Goal: Task Accomplishment & Management: Use online tool/utility

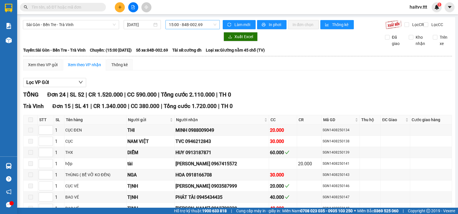
click at [187, 24] on span "15:00 - 84B-002.69" at bounding box center [192, 24] width 47 height 9
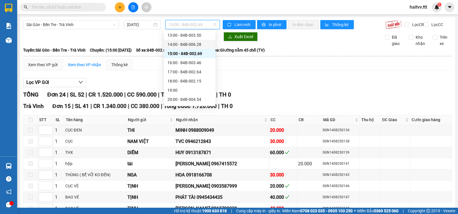
scroll to position [110, 0]
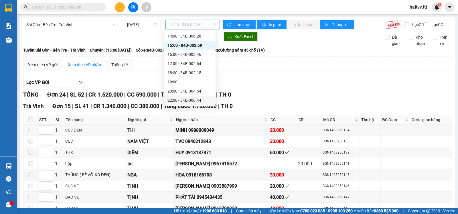
click at [188, 98] on div "22:00 - 84B-006.44" at bounding box center [190, 100] width 45 height 6
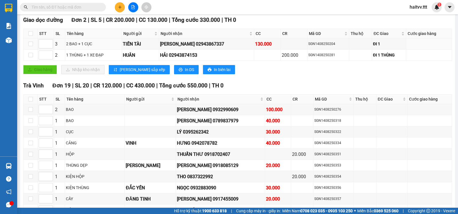
scroll to position [95, 0]
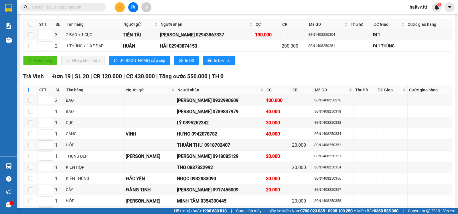
click at [32, 92] on input "checkbox" at bounding box center [30, 90] width 5 height 5
checkbox input "true"
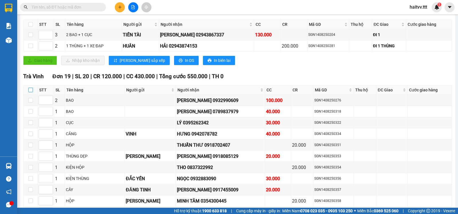
checkbox input "true"
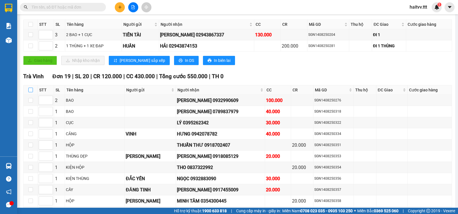
checkbox input "true"
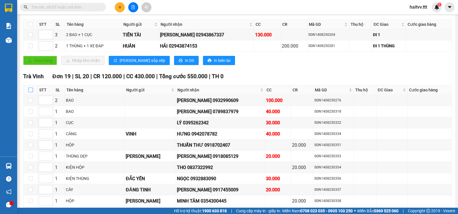
checkbox input "true"
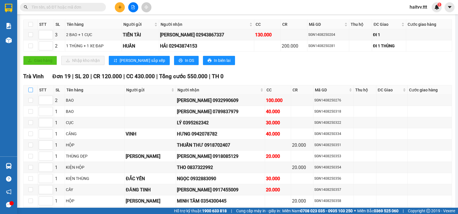
checkbox input "true"
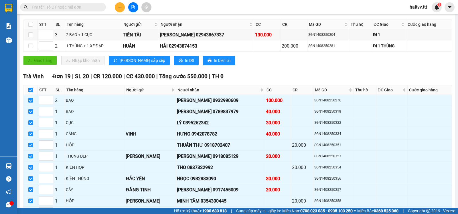
click at [32, 92] on input "checkbox" at bounding box center [30, 90] width 5 height 5
checkbox input "false"
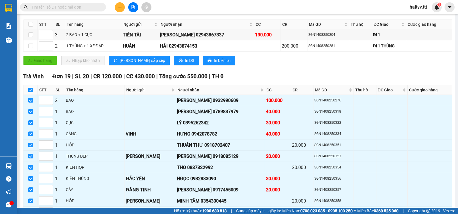
checkbox input "false"
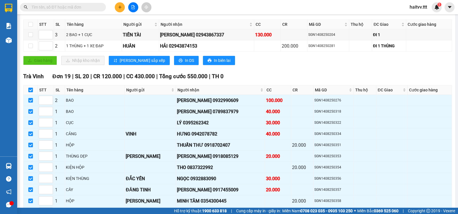
checkbox input "false"
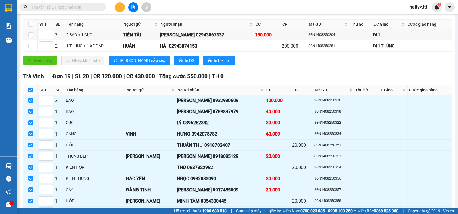
checkbox input "false"
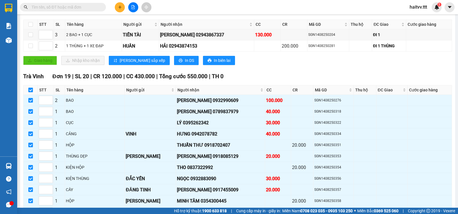
checkbox input "false"
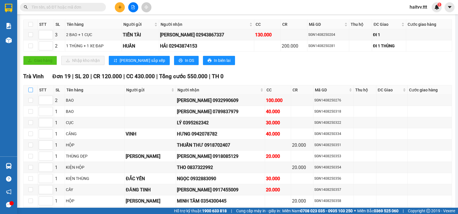
click at [33, 95] on th at bounding box center [30, 89] width 14 height 9
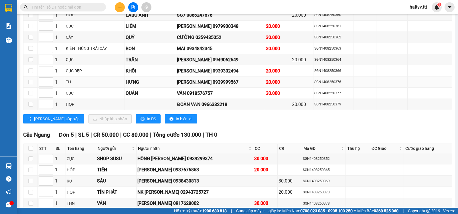
scroll to position [286, 0]
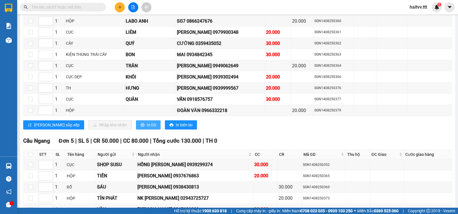
click at [147, 128] on span "In DS" at bounding box center [151, 125] width 9 height 6
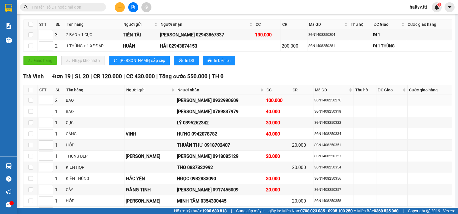
scroll to position [0, 0]
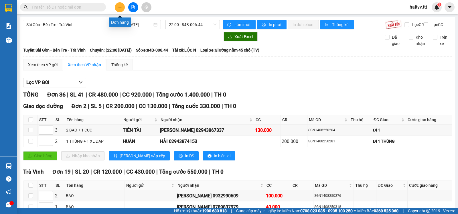
click at [122, 10] on button at bounding box center [120, 7] width 10 height 10
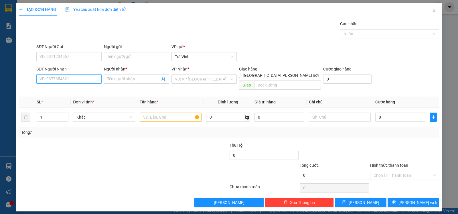
click at [79, 80] on input "SĐT Người Nhận" at bounding box center [68, 78] width 65 height 9
click at [80, 91] on div "0839993079 - [PERSON_NAME]" at bounding box center [69, 91] width 58 height 6
type input "0839993079"
type input "DUY"
type input "0839993079"
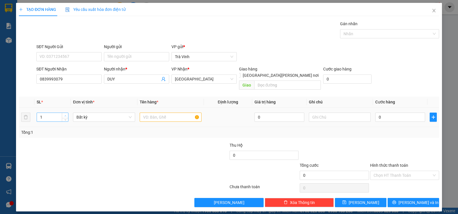
click at [67, 113] on span "Increase Value" at bounding box center [65, 115] width 6 height 5
type input "2"
click at [149, 113] on input "text" at bounding box center [171, 117] width 62 height 9
type input "thx , th"
click at [391, 113] on input "0" at bounding box center [400, 117] width 50 height 9
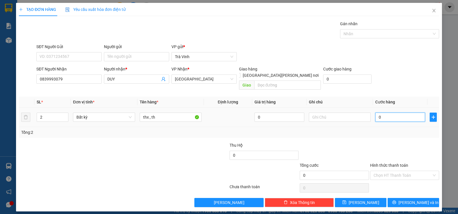
type input "5"
type input "50"
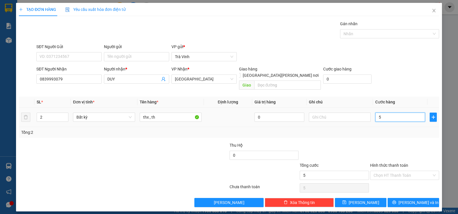
type input "50"
type input "50.000"
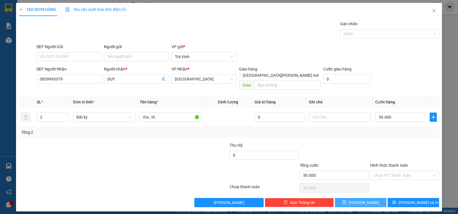
click at [375, 198] on button "[PERSON_NAME]" at bounding box center [361, 202] width 52 height 9
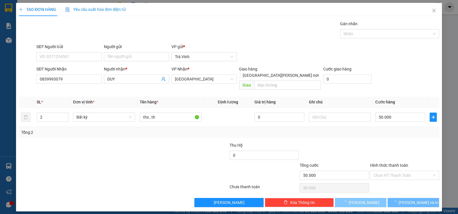
type input "1"
type input "0"
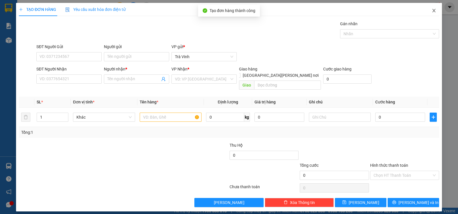
click at [434, 9] on icon "close" at bounding box center [434, 10] width 5 height 5
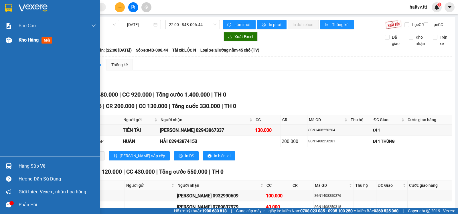
click at [24, 39] on span "Kho hàng" at bounding box center [29, 39] width 20 height 5
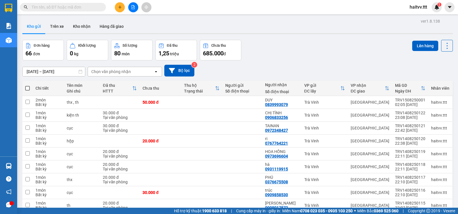
click at [117, 74] on div "Chọn văn phòng nhận" at bounding box center [111, 72] width 40 height 6
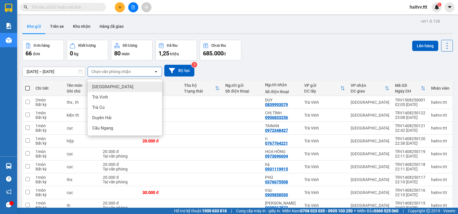
click at [112, 87] on div "[GEOGRAPHIC_DATA]" at bounding box center [125, 87] width 74 height 10
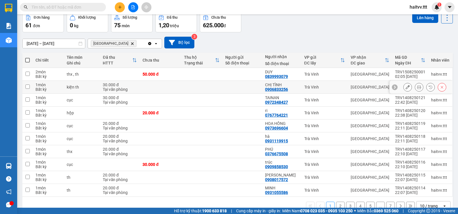
scroll to position [44, 0]
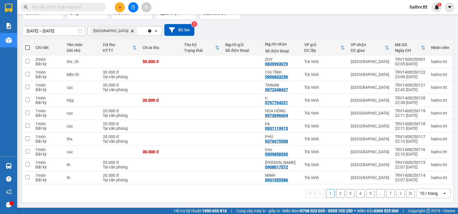
click at [421, 191] on div "10 / trang" at bounding box center [429, 193] width 18 height 6
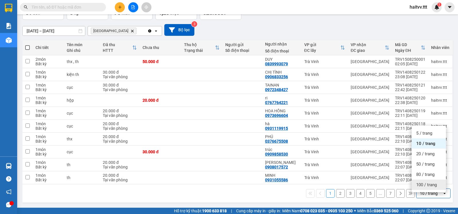
click at [424, 183] on span "100 / trang" at bounding box center [426, 185] width 21 height 6
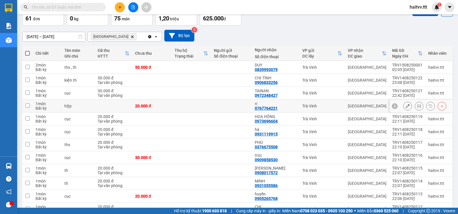
scroll to position [0, 0]
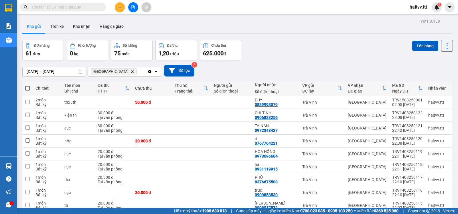
click at [28, 91] on span at bounding box center [27, 88] width 5 height 5
click at [27, 85] on input "checkbox" at bounding box center [27, 85] width 0 height 0
checkbox input "true"
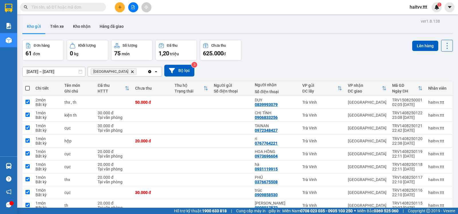
checkbox input "true"
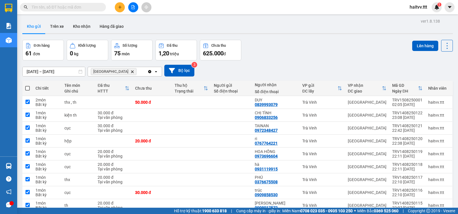
checkbox input "true"
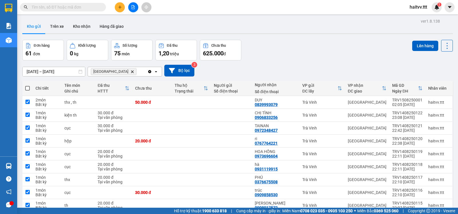
checkbox input "true"
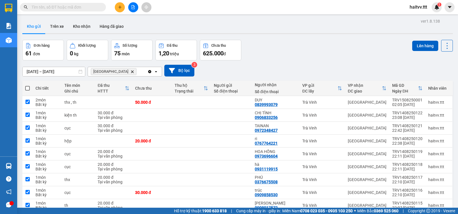
checkbox input "true"
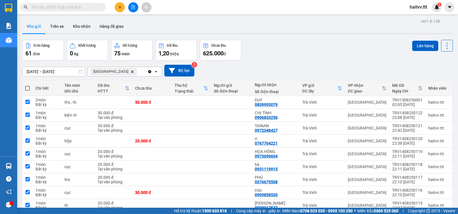
checkbox input "true"
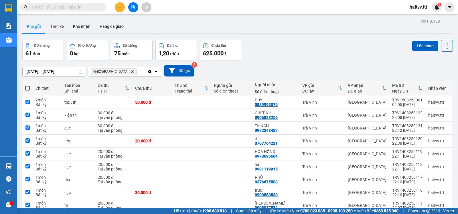
checkbox input "true"
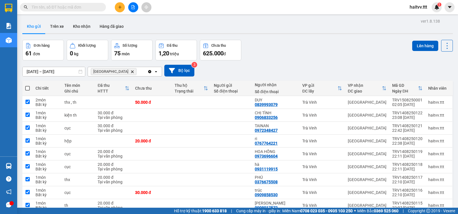
checkbox input "true"
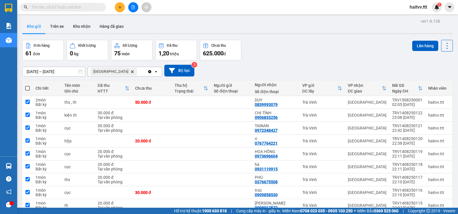
checkbox input "true"
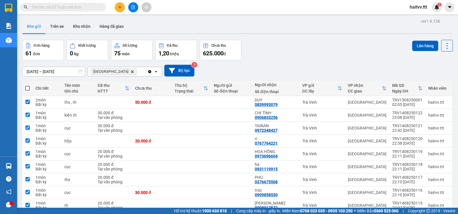
checkbox input "true"
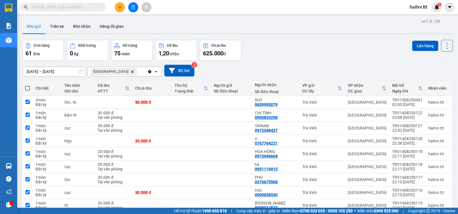
checkbox input "true"
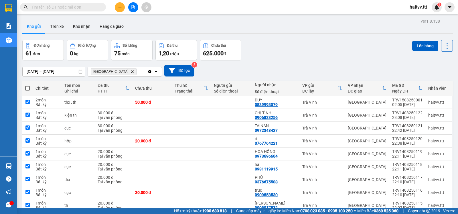
checkbox input "true"
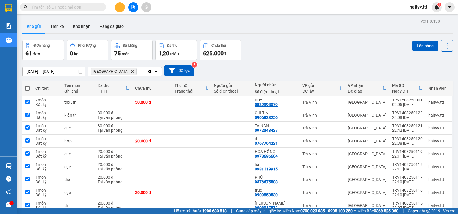
checkbox input "true"
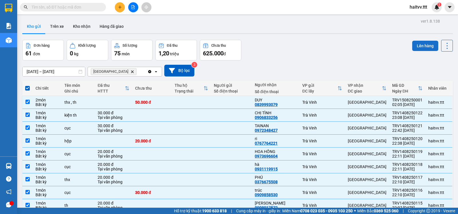
click at [420, 47] on button "Lên hàng" at bounding box center [425, 46] width 26 height 10
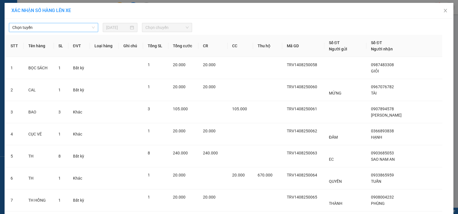
click at [54, 27] on span "Chọn tuyến" at bounding box center [53, 27] width 82 height 9
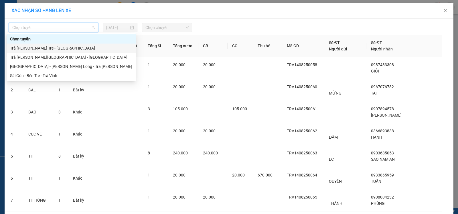
click at [40, 47] on div "Trà [PERSON_NAME] Tre - [GEOGRAPHIC_DATA]" at bounding box center [71, 48] width 122 height 6
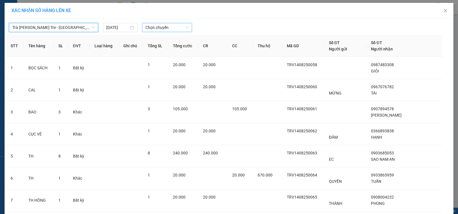
click at [150, 29] on span "Chọn chuyến" at bounding box center [166, 27] width 43 height 9
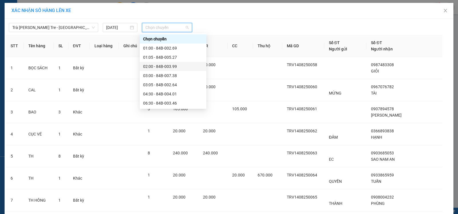
click at [160, 66] on div "02:00 - 84B-003.99" at bounding box center [173, 66] width 60 height 6
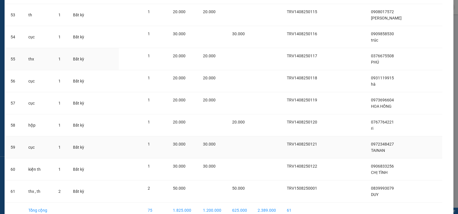
scroll to position [1234, 0]
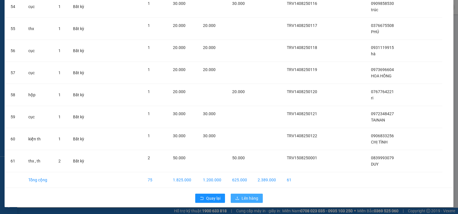
click at [245, 197] on span "Lên hàng" at bounding box center [250, 198] width 17 height 6
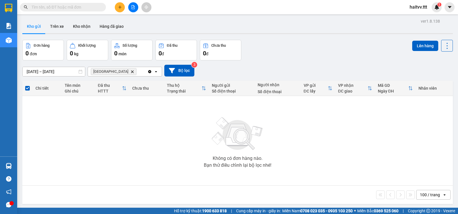
click at [131, 73] on icon "Sài Gòn, close by backspace" at bounding box center [132, 71] width 3 height 3
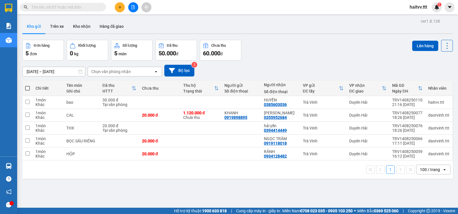
click at [28, 91] on span at bounding box center [27, 88] width 5 height 5
click at [27, 85] on input "checkbox" at bounding box center [27, 85] width 0 height 0
checkbox input "true"
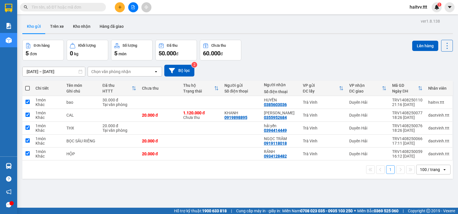
checkbox input "true"
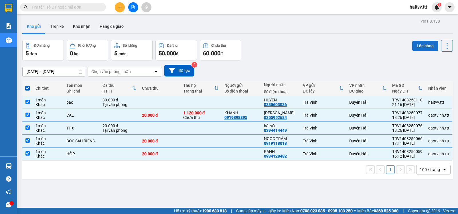
click at [418, 46] on button "Lên hàng" at bounding box center [425, 46] width 26 height 10
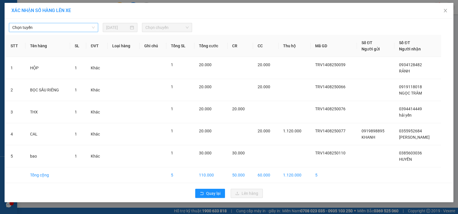
click at [42, 30] on span "Chọn tuyến" at bounding box center [53, 27] width 82 height 9
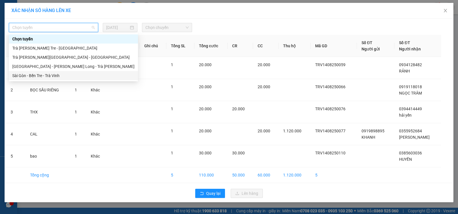
click at [45, 76] on div "Sài Gòn - Bến Tre - Trà Vinh" at bounding box center [73, 75] width 122 height 6
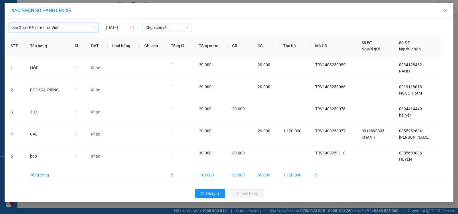
click at [165, 27] on span "Chọn chuyến" at bounding box center [166, 27] width 43 height 9
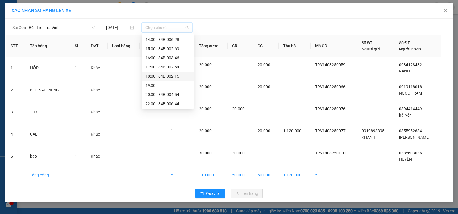
scroll to position [110, 0]
click at [173, 101] on div "22:00 - 84B-006.44" at bounding box center [167, 103] width 45 height 6
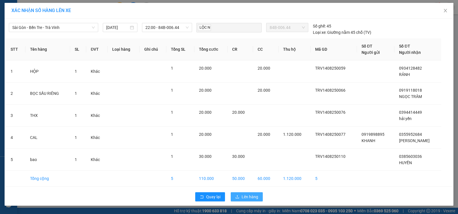
click at [253, 196] on span "Lên hàng" at bounding box center [250, 197] width 17 height 6
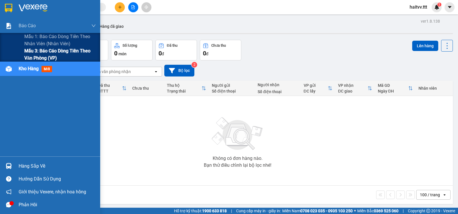
click at [48, 50] on span "Mẫu 3: Báo cáo dòng tiền theo văn phòng (VP)" at bounding box center [60, 54] width 72 height 14
